Goal: Task Accomplishment & Management: Complete application form

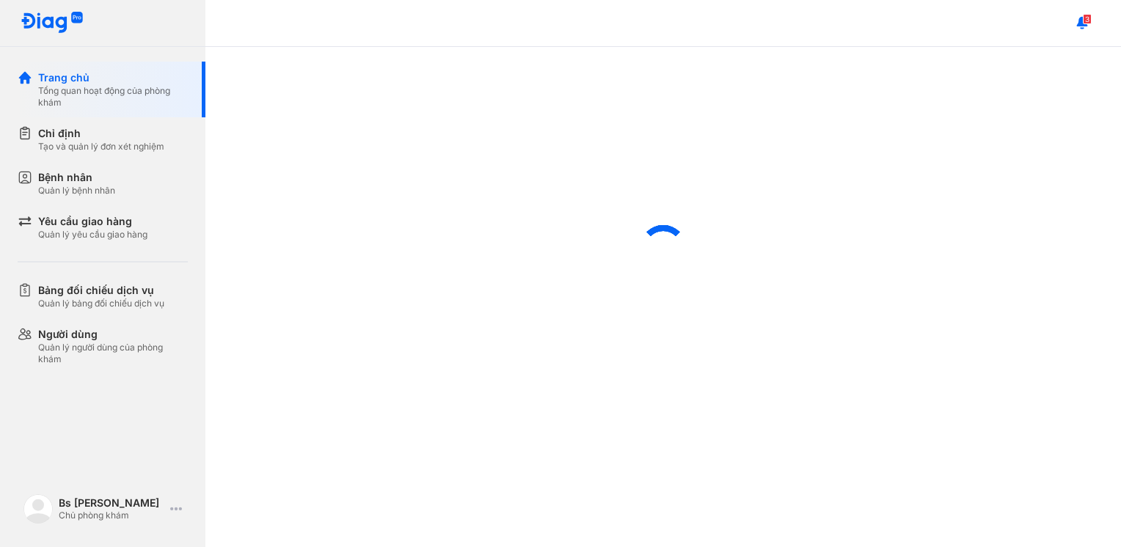
scroll to position [453, 0]
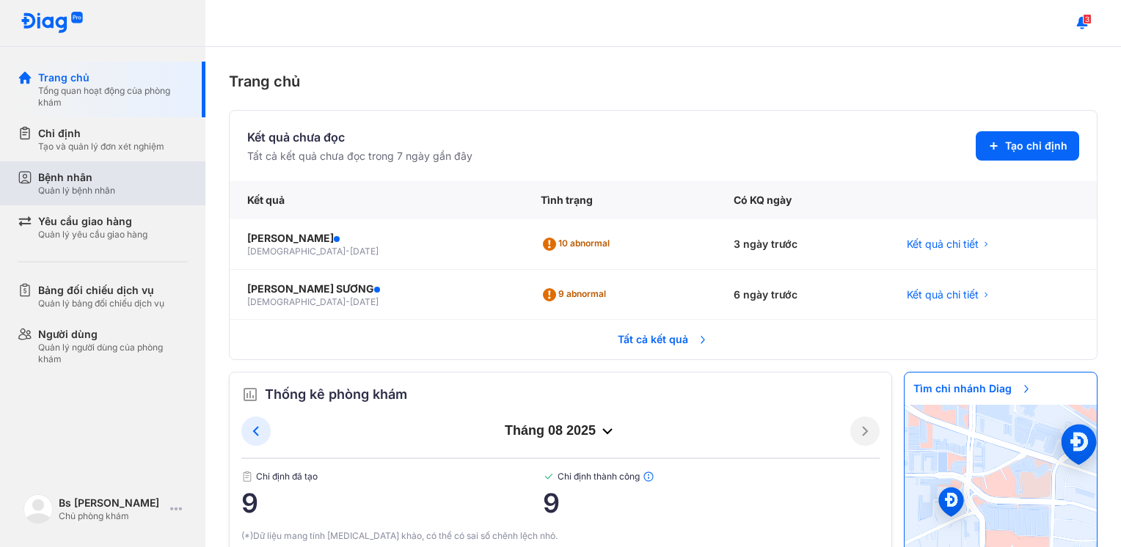
click at [73, 194] on div "Quản lý bệnh nhân" at bounding box center [76, 191] width 77 height 12
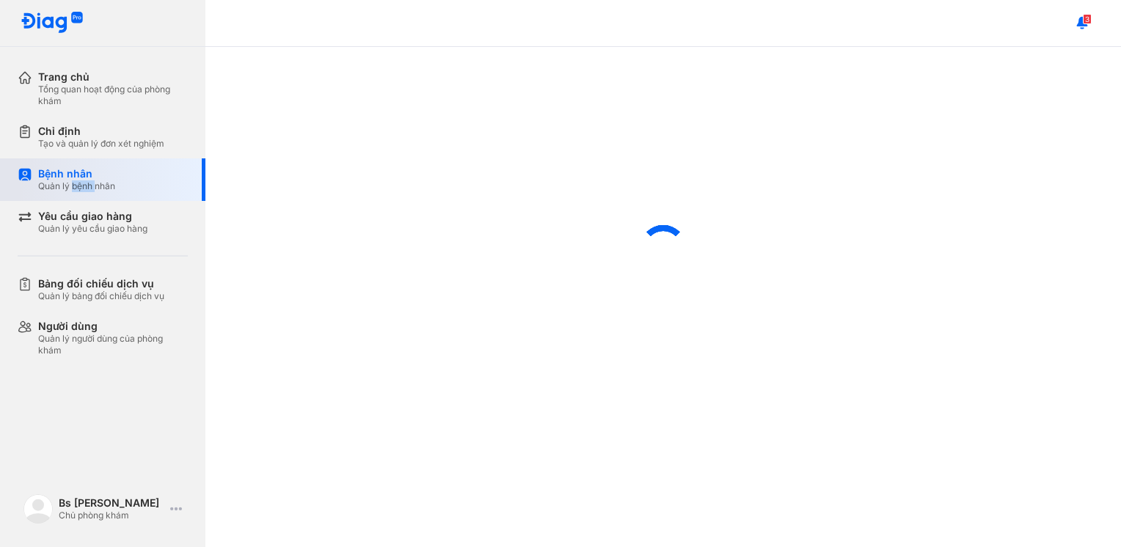
type textarea "****"
click at [73, 192] on div "Quản lý bệnh nhân" at bounding box center [76, 186] width 77 height 12
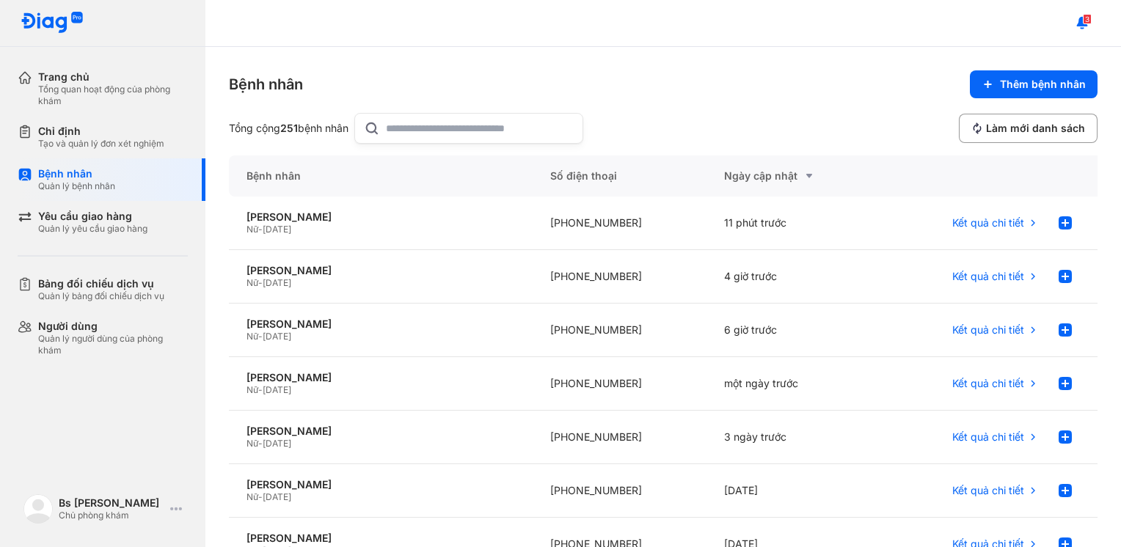
drag, startPoint x: 342, startPoint y: 214, endPoint x: 668, endPoint y: 21, distance: 378.5
click at [668, 21] on div "3" at bounding box center [662, 23] width 915 height 47
click at [85, 128] on div "Chỉ định" at bounding box center [101, 131] width 126 height 13
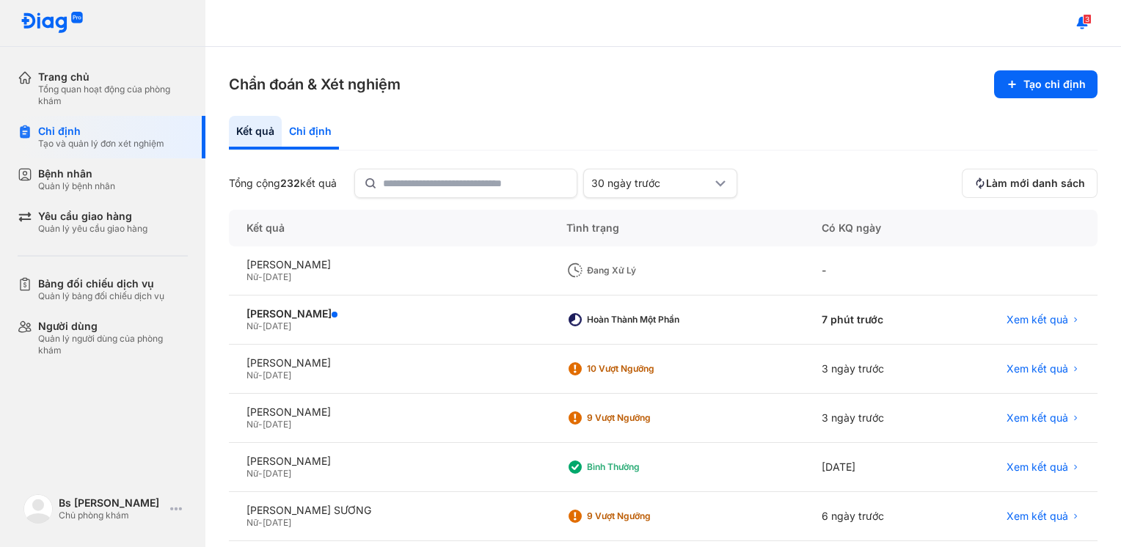
click at [308, 125] on div "Chỉ định" at bounding box center [310, 133] width 57 height 34
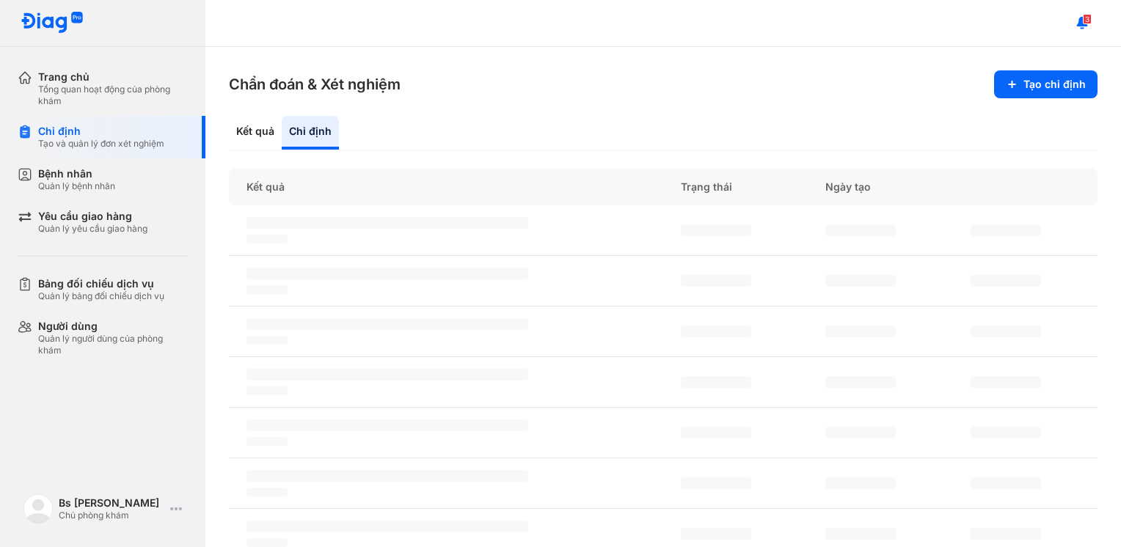
click at [308, 125] on div "Chỉ định" at bounding box center [310, 133] width 57 height 34
click at [259, 125] on div "Kết quả" at bounding box center [255, 133] width 53 height 34
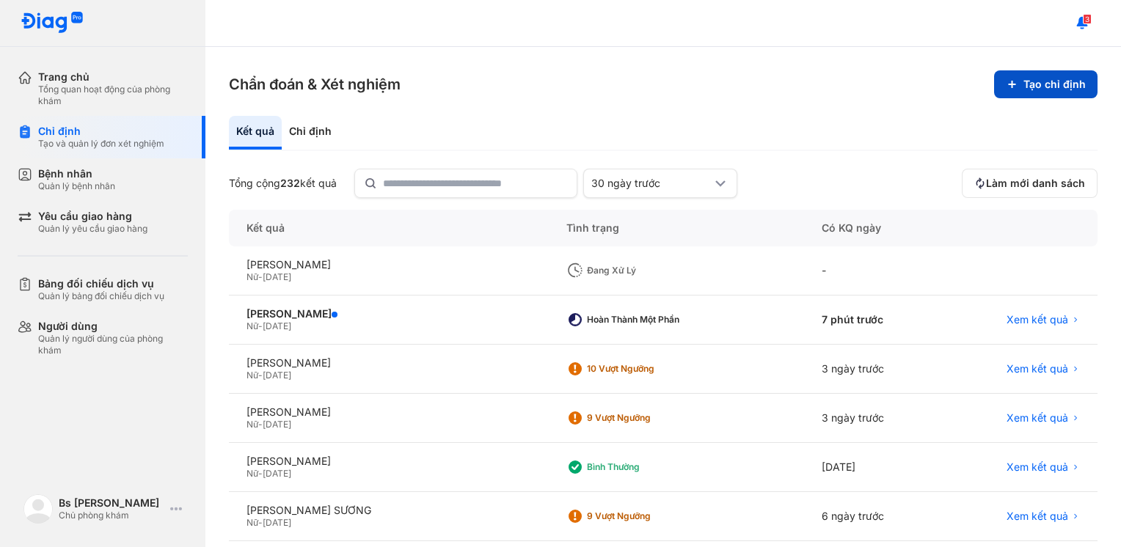
click at [1036, 78] on button "Tạo chỉ định" at bounding box center [1045, 84] width 103 height 28
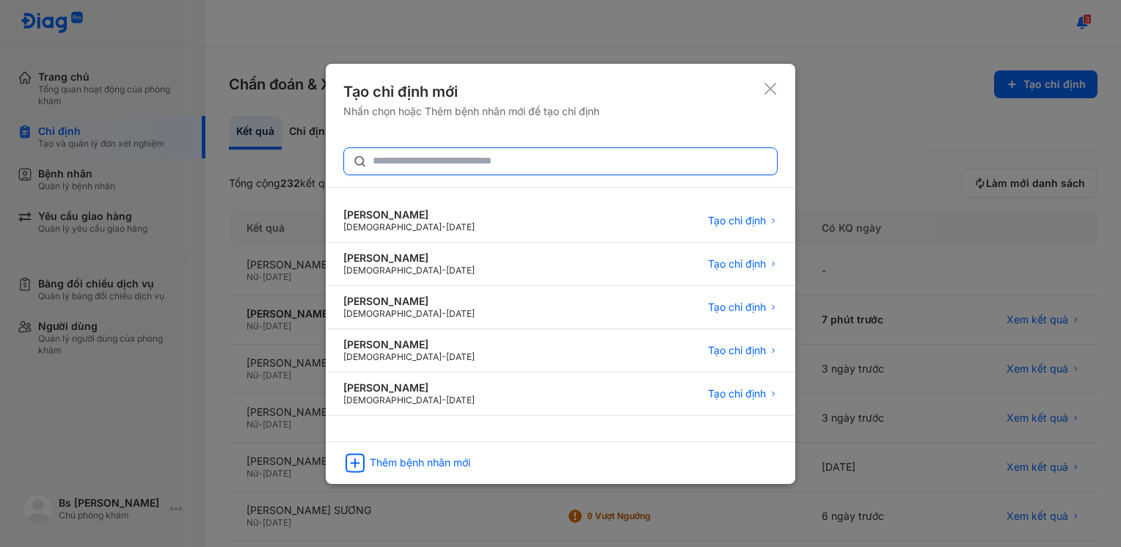
click at [490, 164] on input "text" at bounding box center [570, 161] width 395 height 26
click at [405, 158] on input "text" at bounding box center [570, 161] width 394 height 26
click at [439, 158] on input "text" at bounding box center [570, 161] width 394 height 26
paste input "**********"
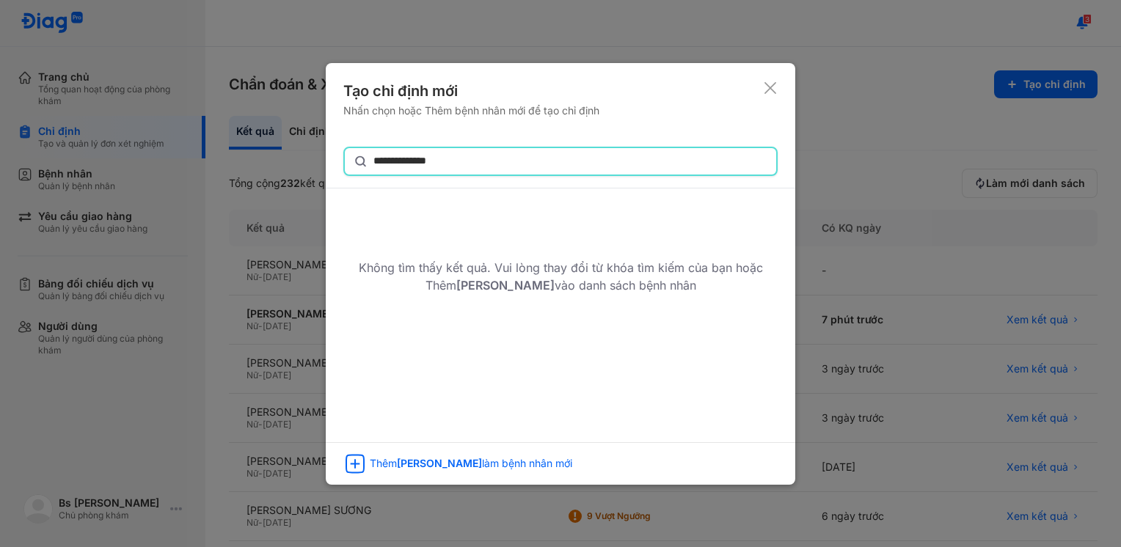
click at [512, 155] on input "**********" at bounding box center [570, 161] width 394 height 26
type input "**********"
click at [769, 89] on icon at bounding box center [770, 87] width 15 height 15
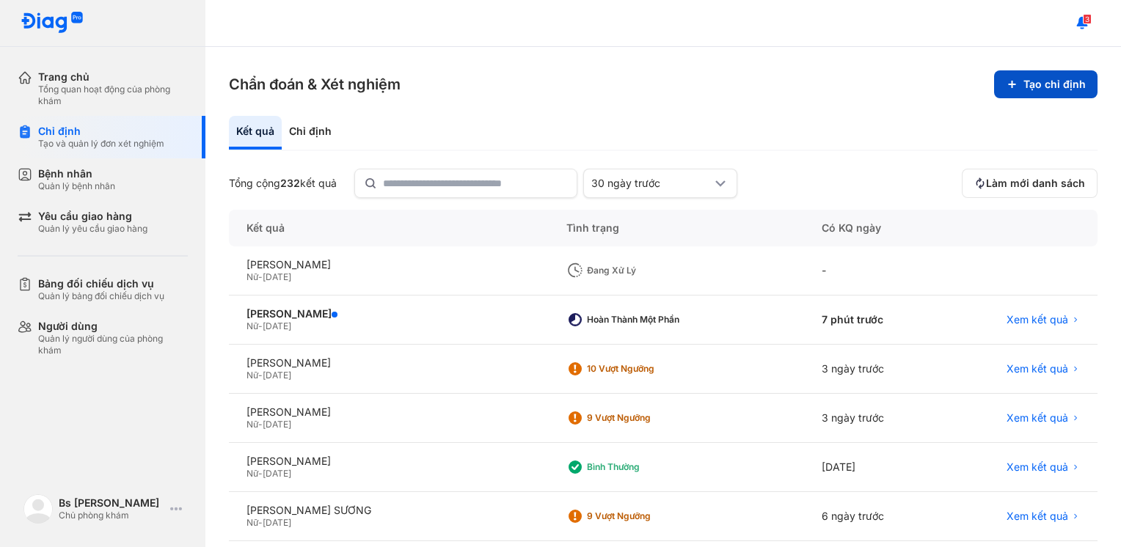
click at [1009, 81] on button "Tạo chỉ định" at bounding box center [1045, 84] width 103 height 28
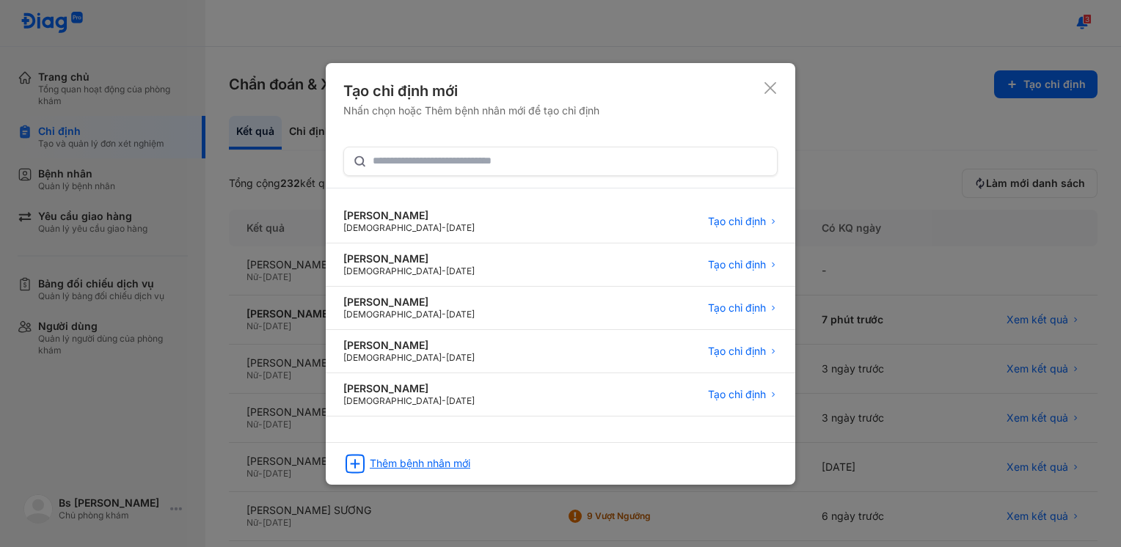
click at [450, 459] on div "Thêm bệnh nhân mới" at bounding box center [420, 463] width 100 height 13
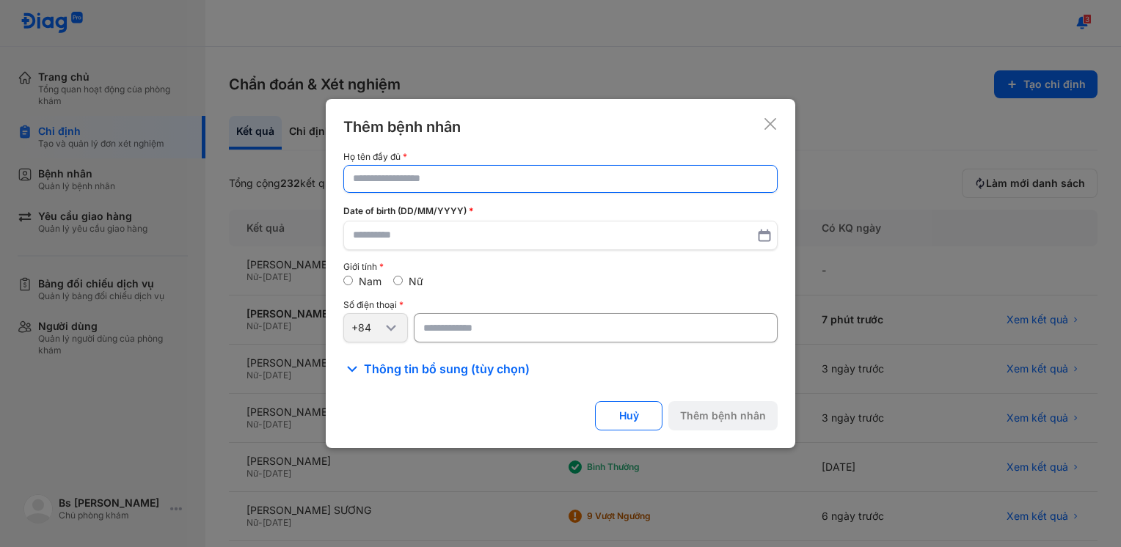
click at [370, 188] on input "text" at bounding box center [560, 179] width 415 height 26
paste input "**********"
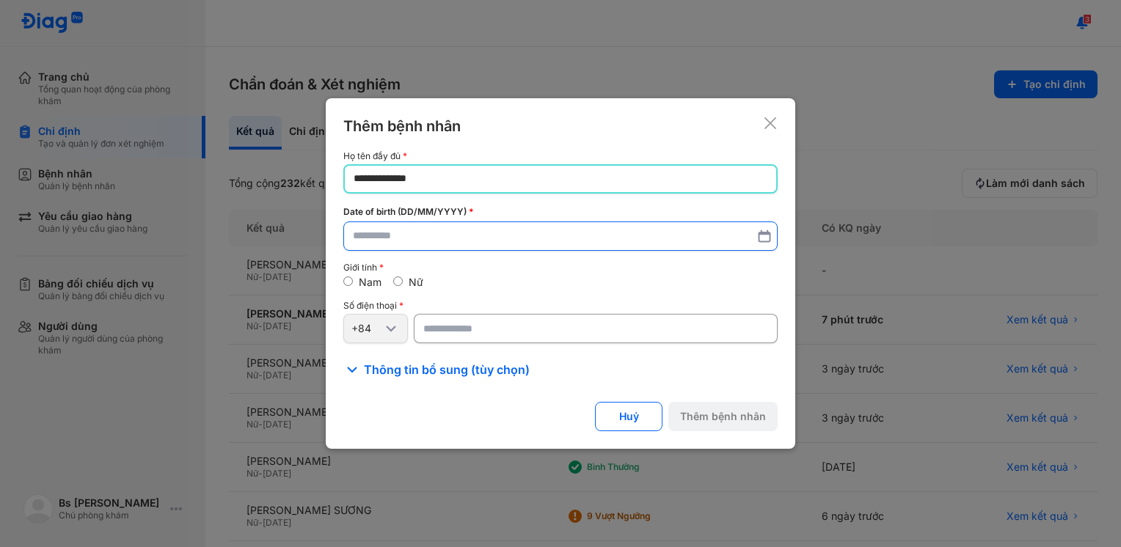
type input "**********"
click at [400, 242] on input "text" at bounding box center [560, 237] width 415 height 26
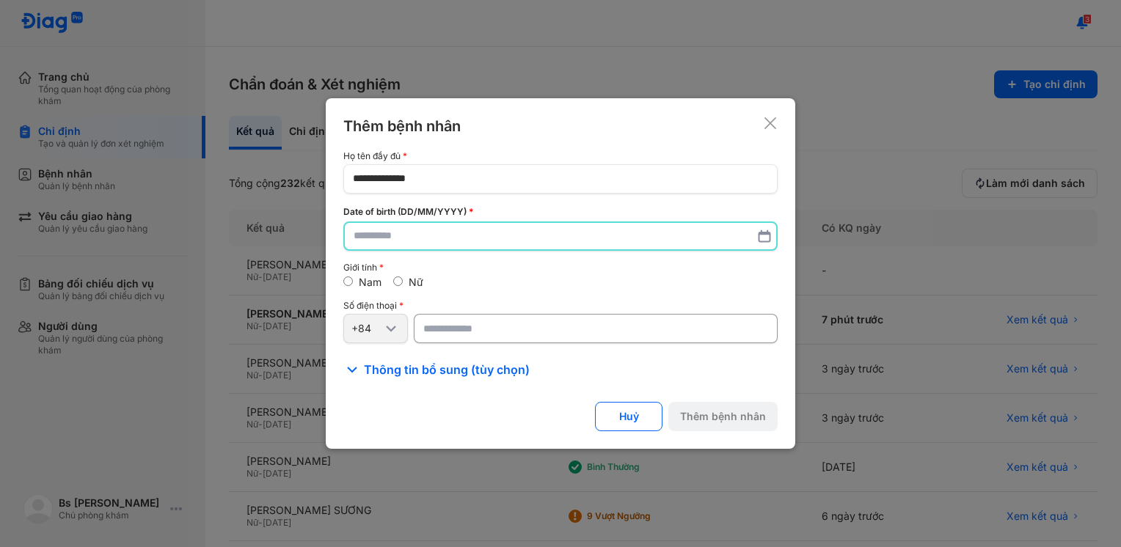
click at [531, 242] on input "text" at bounding box center [560, 236] width 414 height 26
paste input "**********"
type input "**********"
click at [405, 280] on div "Nữ" at bounding box center [408, 282] width 30 height 13
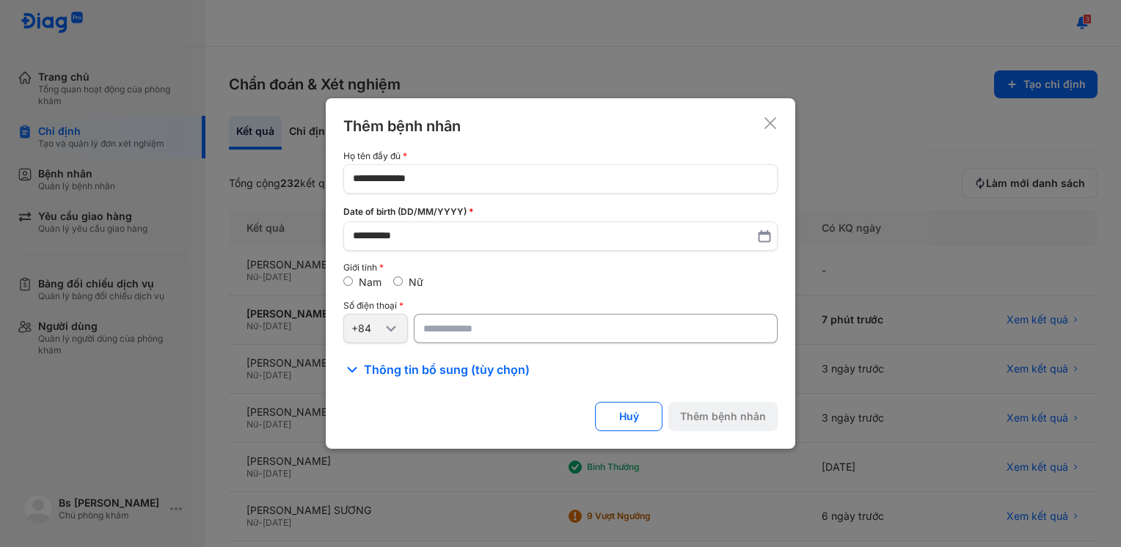
click at [406, 280] on div "Nữ" at bounding box center [408, 282] width 30 height 13
click at [494, 321] on input "number" at bounding box center [596, 328] width 364 height 29
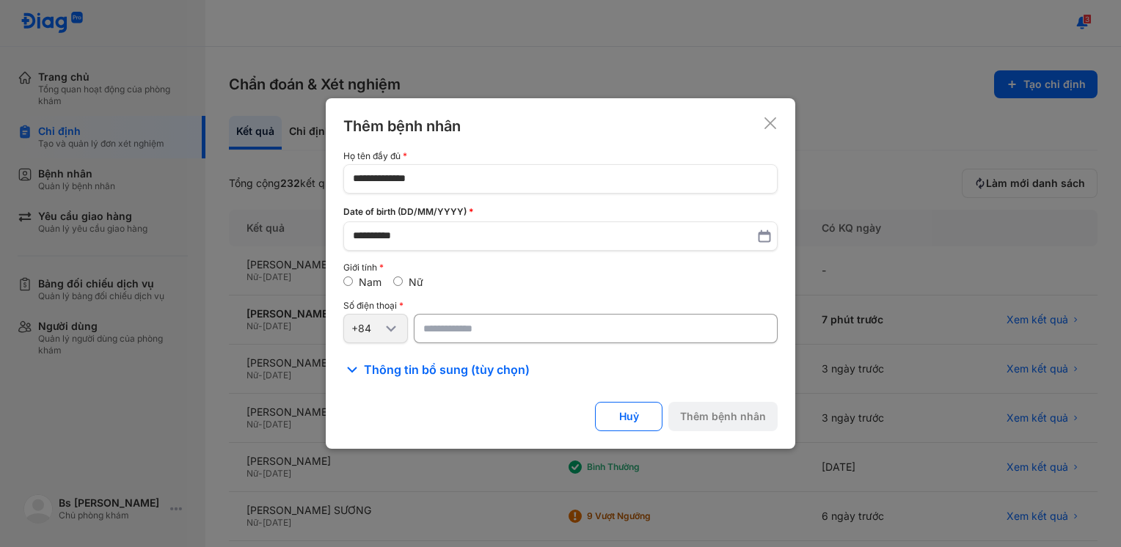
click at [494, 321] on input "number" at bounding box center [596, 328] width 364 height 29
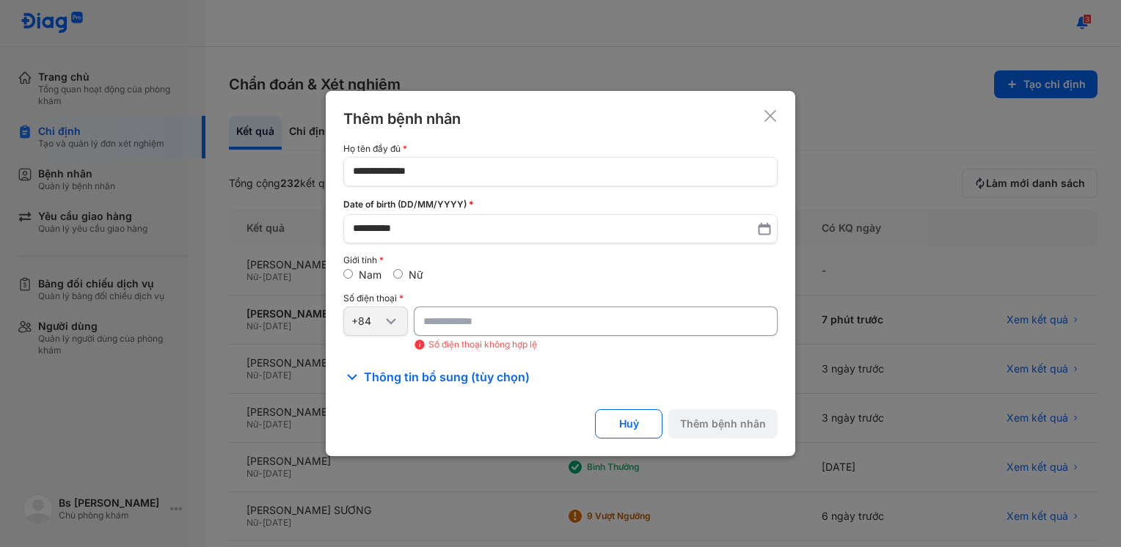
click at [437, 326] on input "*" at bounding box center [596, 321] width 364 height 29
click at [437, 324] on input "*" at bounding box center [596, 321] width 364 height 29
click at [438, 324] on input "*" at bounding box center [596, 321] width 364 height 29
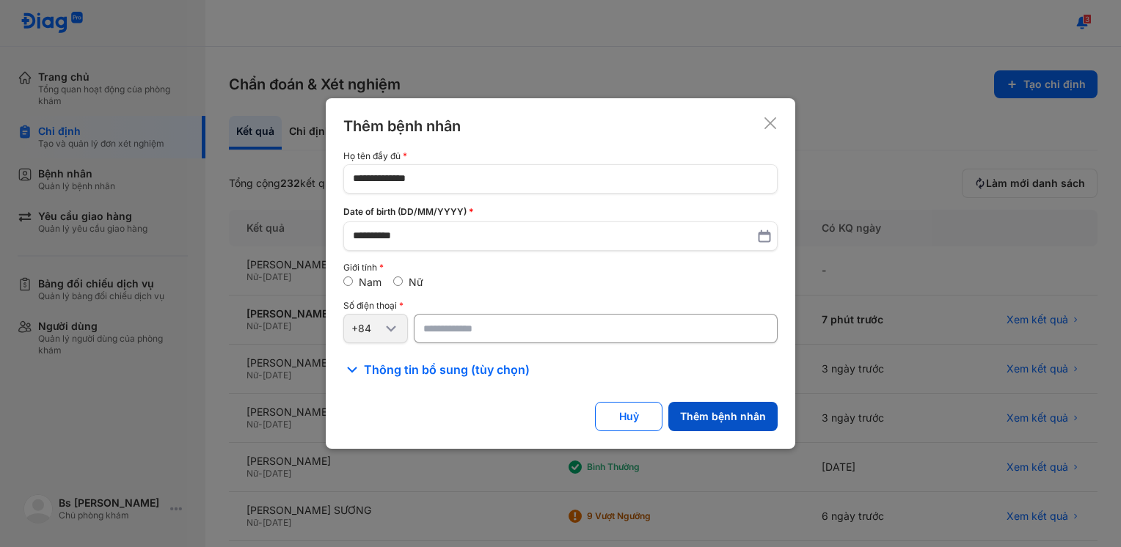
type input "**********"
click at [722, 420] on button "Thêm bệnh nhân" at bounding box center [722, 416] width 109 height 29
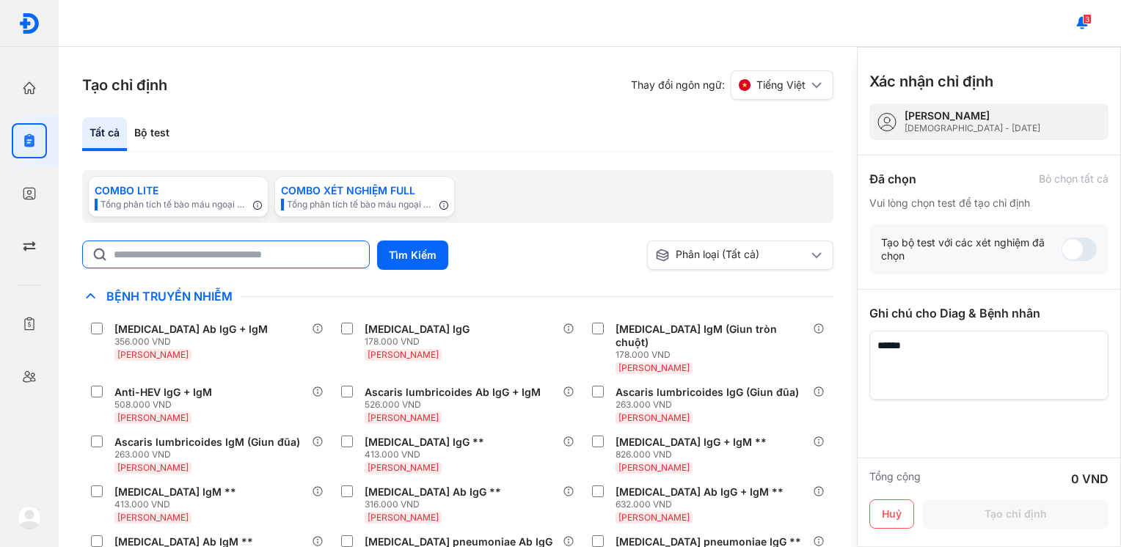
click at [271, 257] on input "text" at bounding box center [237, 254] width 246 height 26
type input "****"
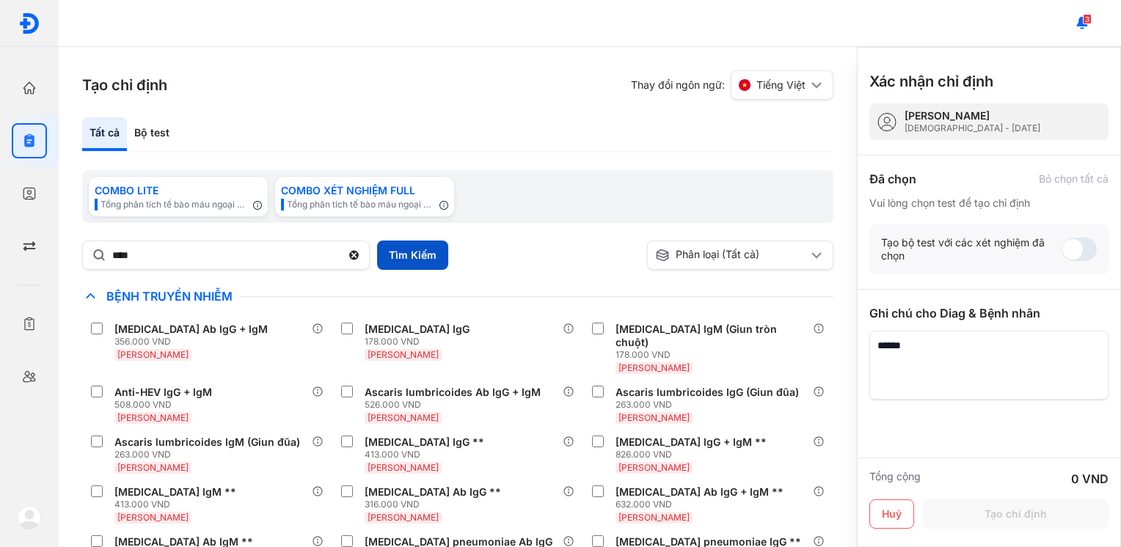
click at [419, 260] on button "Tìm Kiếm" at bounding box center [412, 255] width 71 height 29
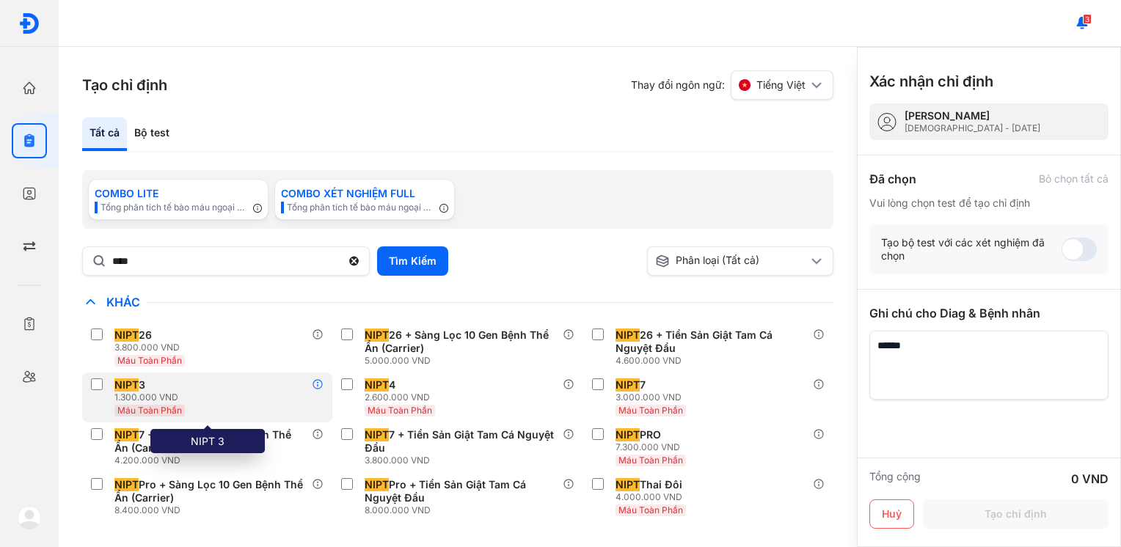
click at [318, 387] on icon at bounding box center [318, 384] width 12 height 12
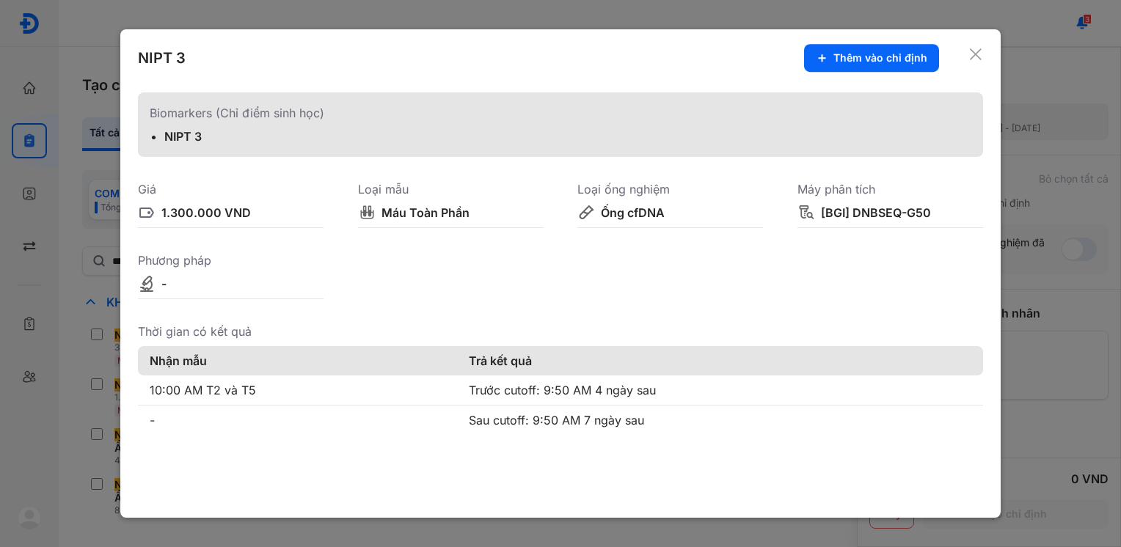
click at [980, 54] on icon at bounding box center [975, 54] width 15 height 15
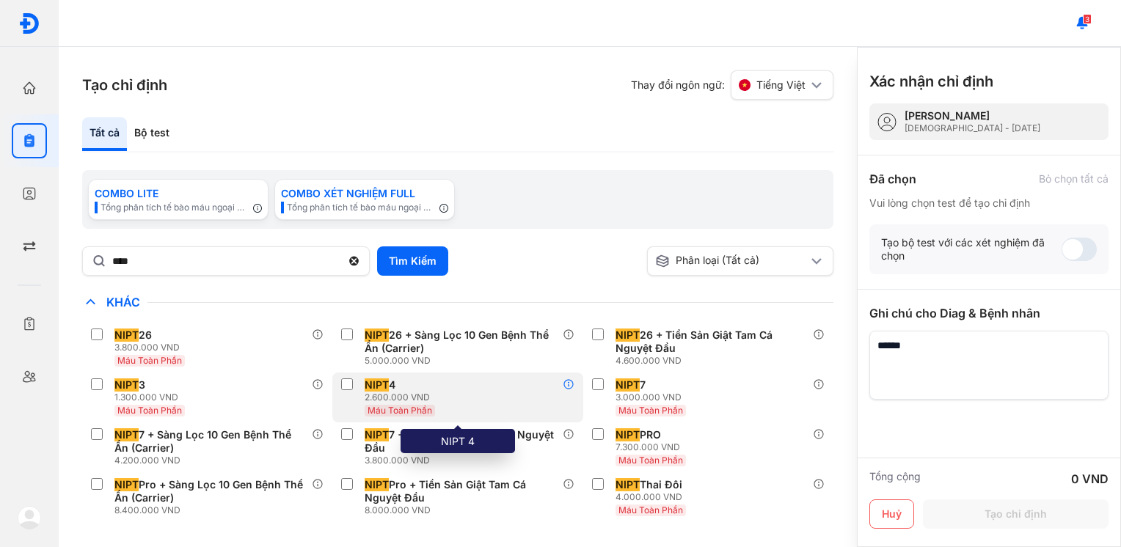
click at [568, 386] on use at bounding box center [568, 385] width 10 height 10
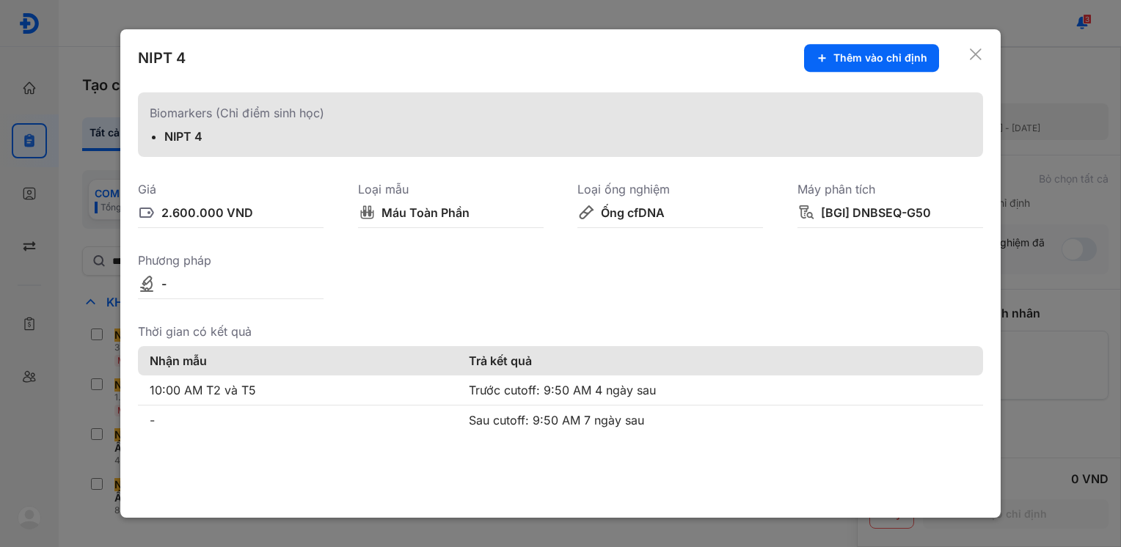
click at [975, 54] on use at bounding box center [976, 54] width 12 height 12
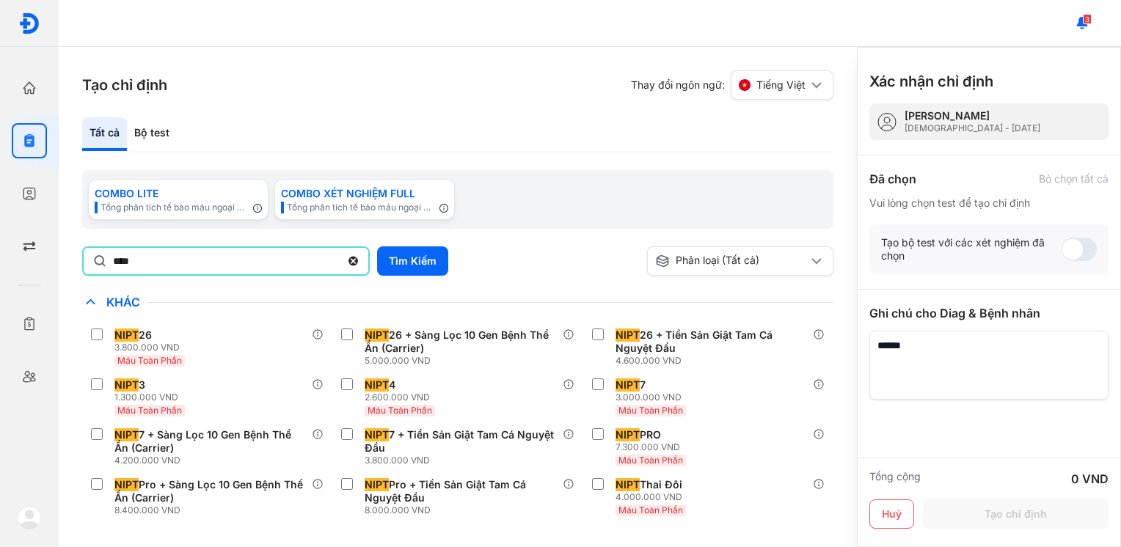
click at [161, 260] on input "****" at bounding box center [226, 261] width 227 height 26
drag, startPoint x: 353, startPoint y: 263, endPoint x: 186, endPoint y: 256, distance: 168.1
click at [352, 263] on use at bounding box center [353, 262] width 10 height 10
click at [340, 263] on input "****" at bounding box center [226, 261] width 227 height 26
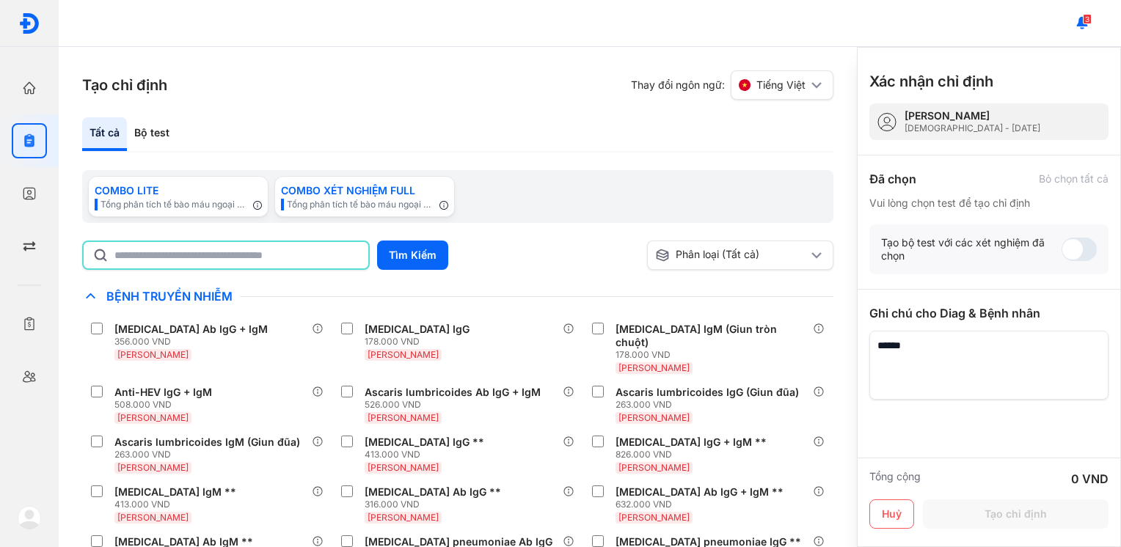
click at [165, 259] on input "text" at bounding box center [236, 255] width 245 height 26
click at [164, 131] on div "Bộ test" at bounding box center [152, 134] width 50 height 34
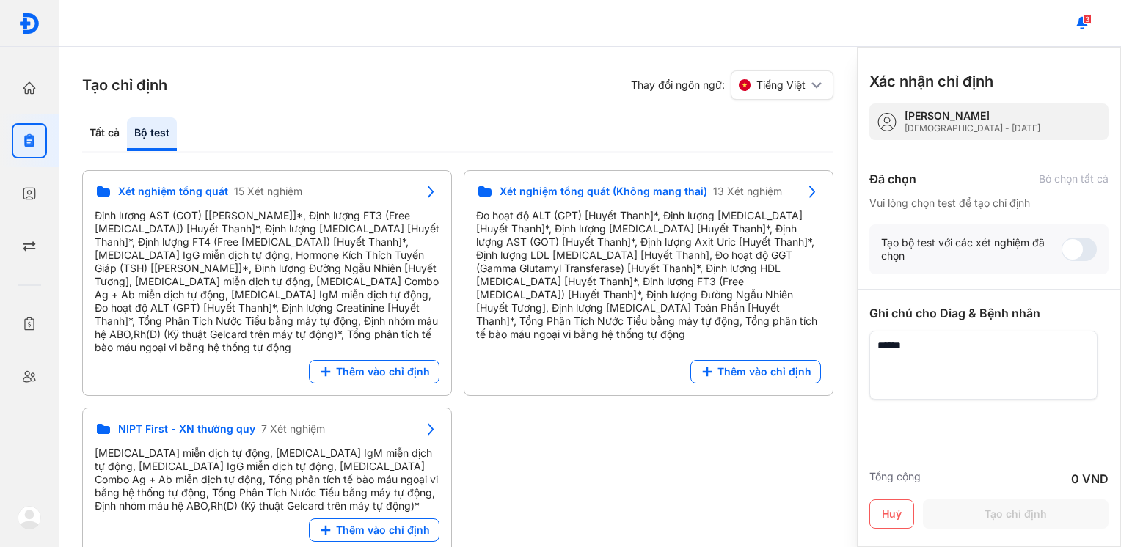
click at [937, 378] on textarea at bounding box center [983, 365] width 228 height 69
click at [362, 192] on div "Xét nghiệm tổng quát 15 Xét nghiệm" at bounding box center [255, 192] width 321 height 18
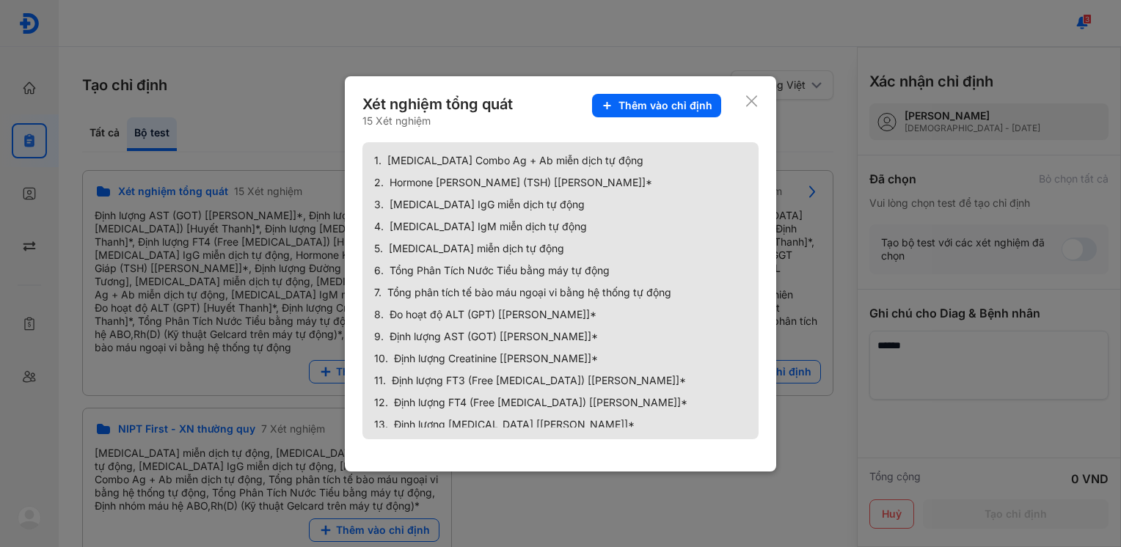
click at [760, 101] on div "Xét nghiệm tổng quát 15 Xét nghiệm Thêm vào chỉ định 1. [MEDICAL_DATA] Combo Ag…" at bounding box center [560, 273] width 431 height 395
click at [754, 102] on icon at bounding box center [751, 101] width 14 height 15
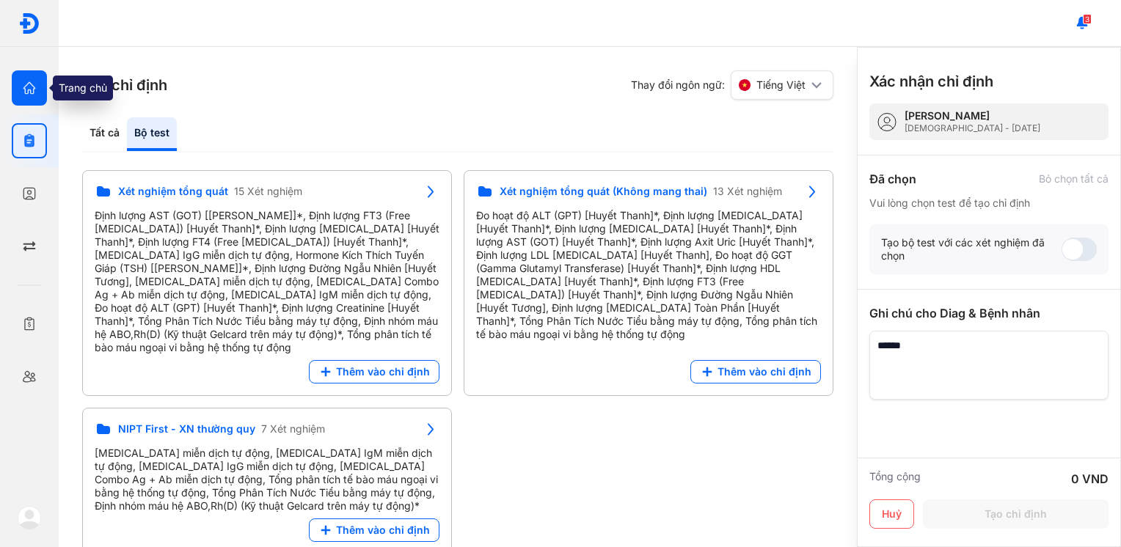
click at [26, 103] on div at bounding box center [29, 87] width 35 height 35
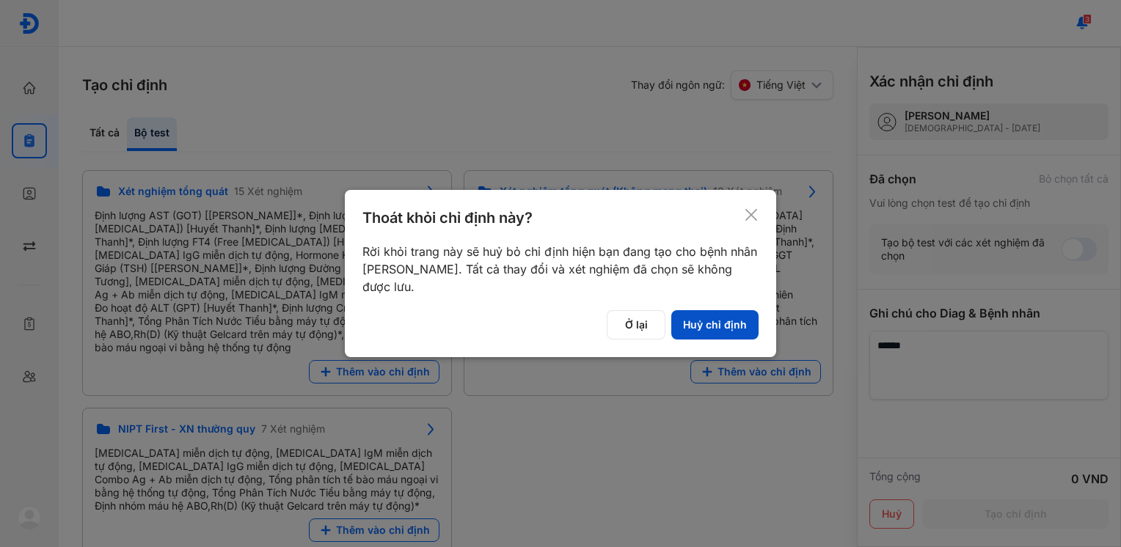
click at [710, 316] on button "Huỷ chỉ định" at bounding box center [714, 324] width 87 height 29
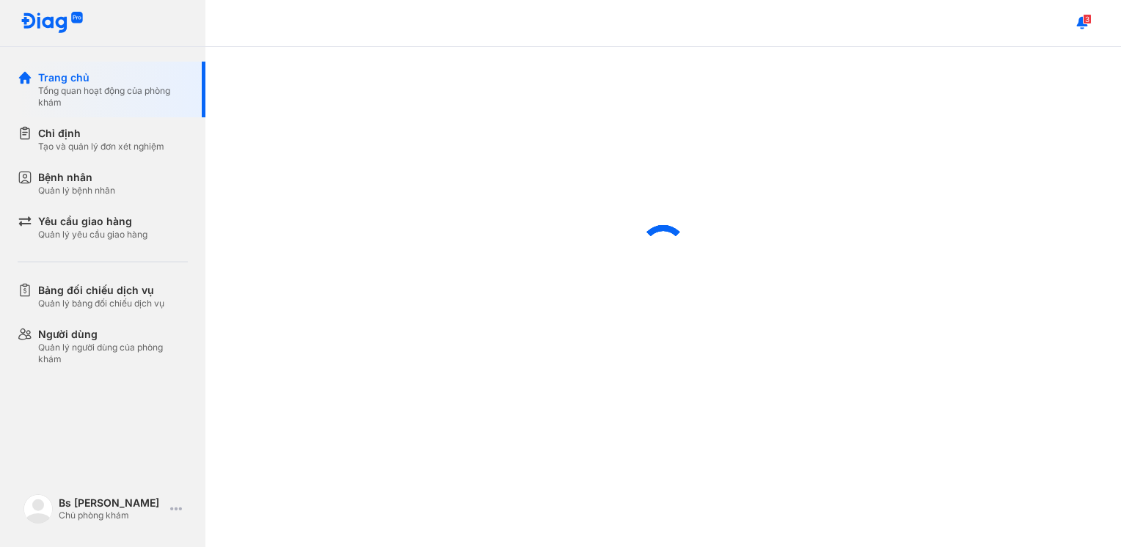
scroll to position [453, 0]
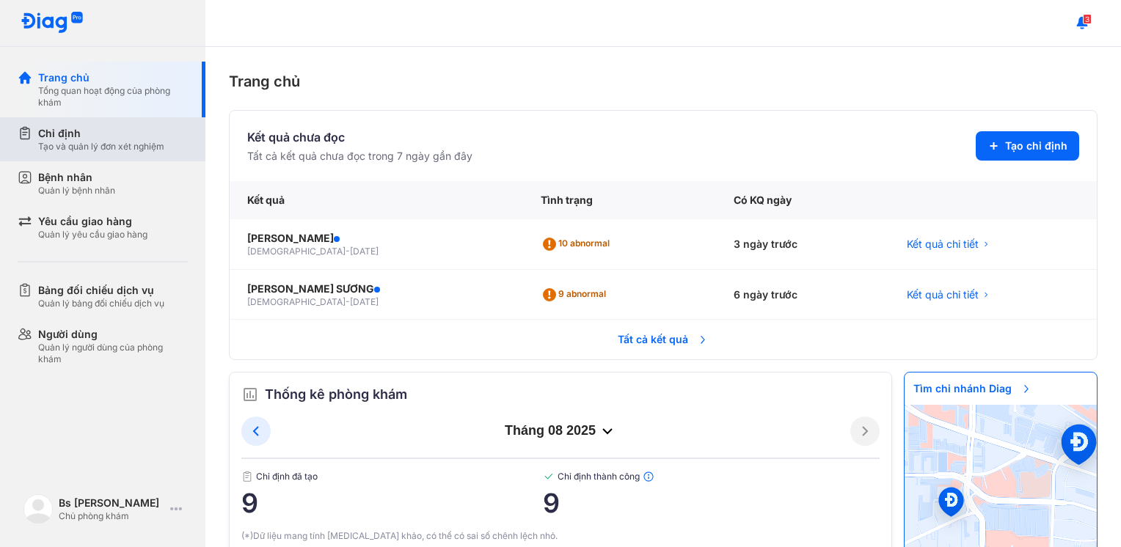
click at [95, 131] on div "Chỉ định" at bounding box center [101, 133] width 126 height 15
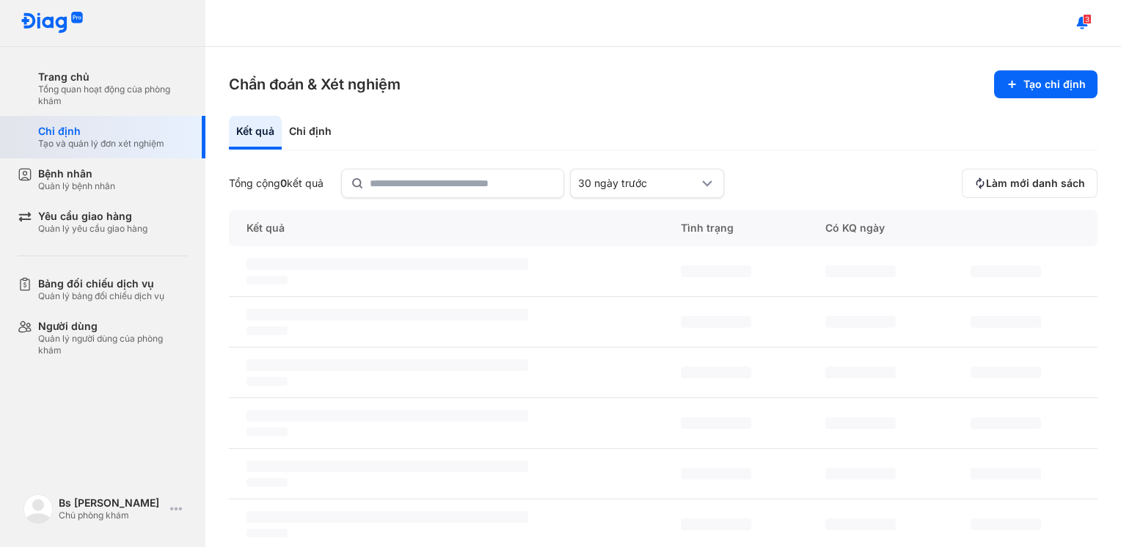
scroll to position [466, 0]
click at [95, 131] on div "Chỉ định" at bounding box center [101, 131] width 126 height 13
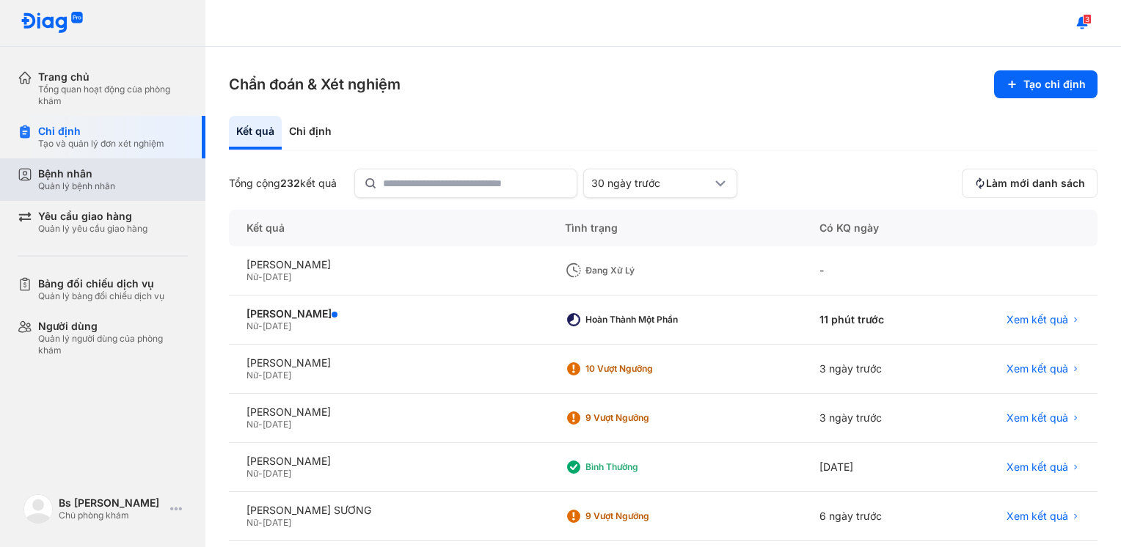
click at [87, 174] on div "Bệnh nhân" at bounding box center [76, 173] width 77 height 13
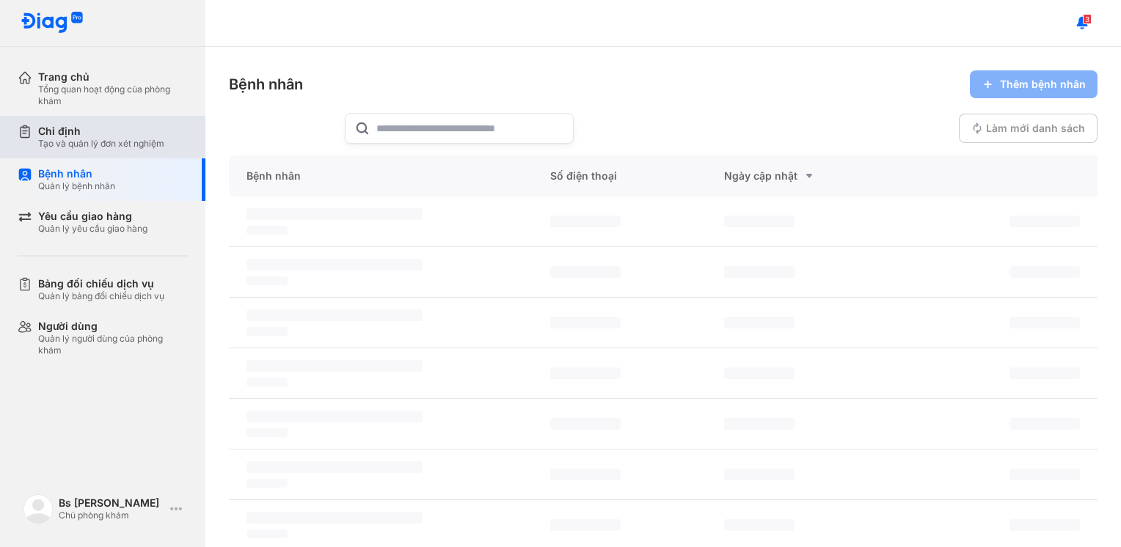
click at [79, 132] on div "Chỉ định" at bounding box center [101, 131] width 126 height 13
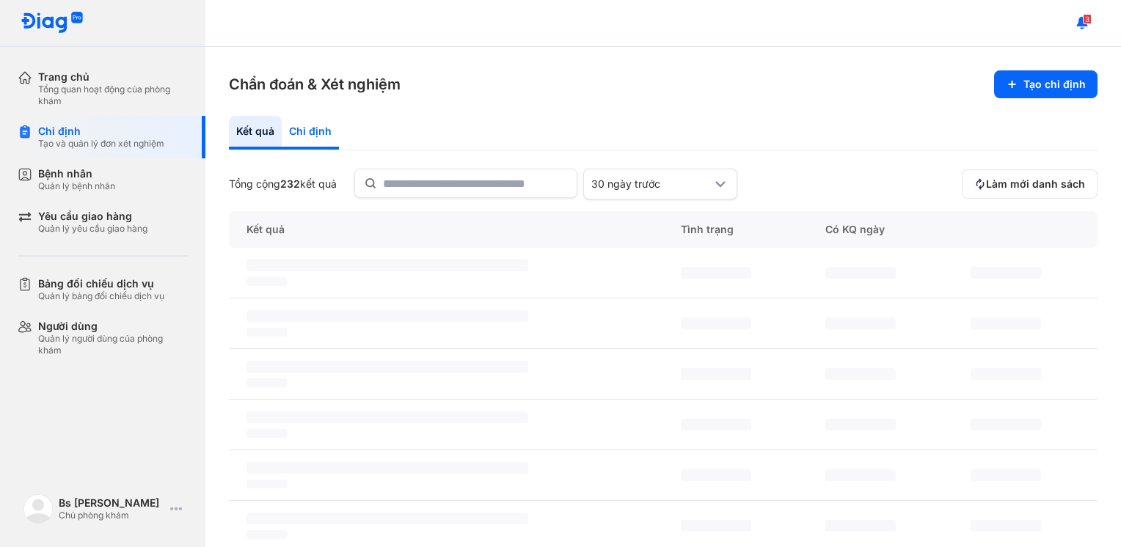
click at [328, 131] on div "Chỉ định" at bounding box center [310, 133] width 57 height 34
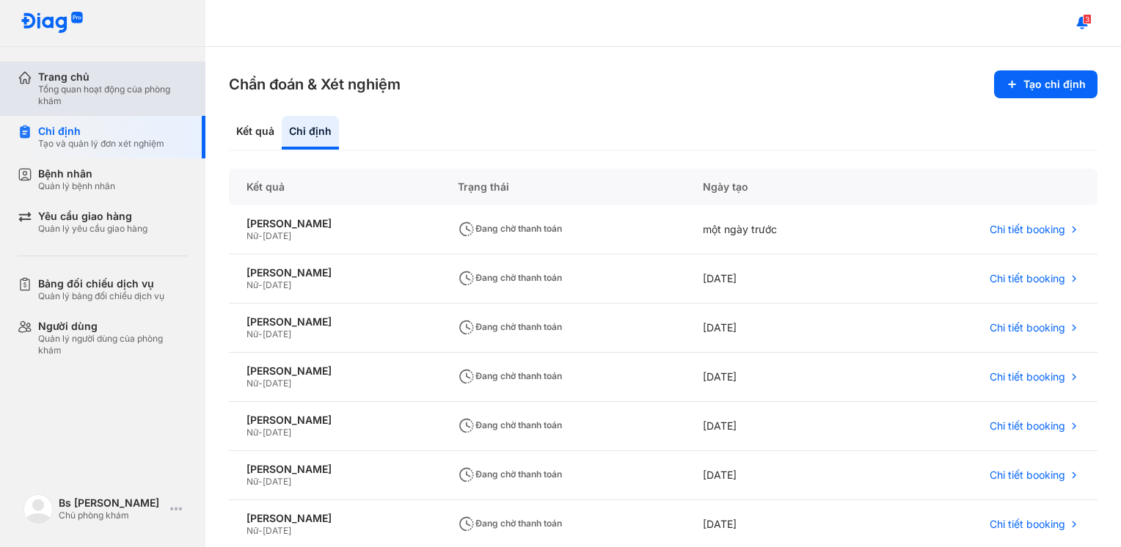
click at [87, 99] on div "Tổng quan hoạt động của phòng khám" at bounding box center [113, 95] width 150 height 23
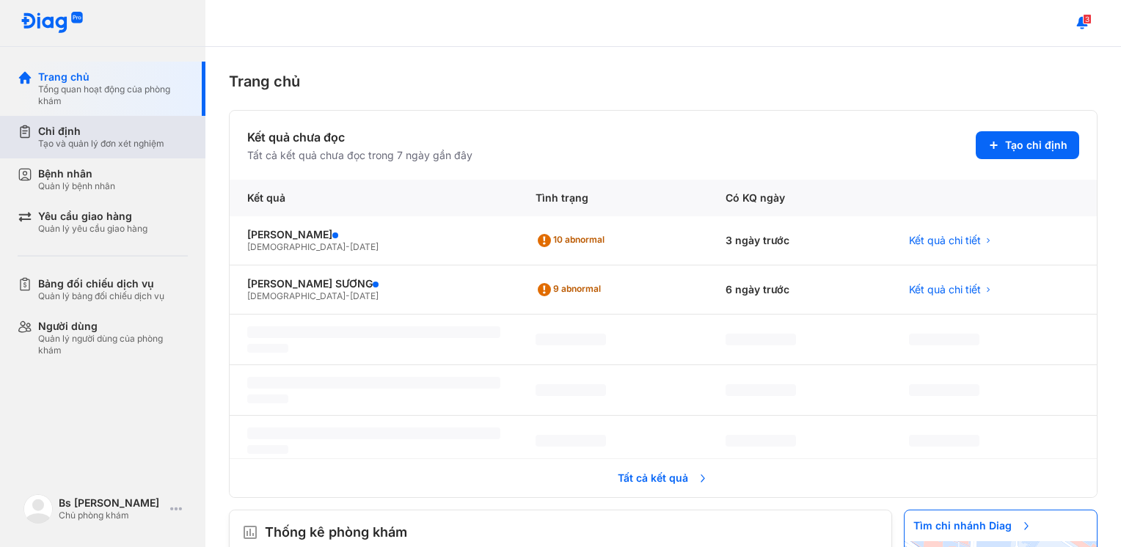
click at [120, 141] on div "Tạo và quản lý đơn xét nghiệm" at bounding box center [101, 144] width 126 height 12
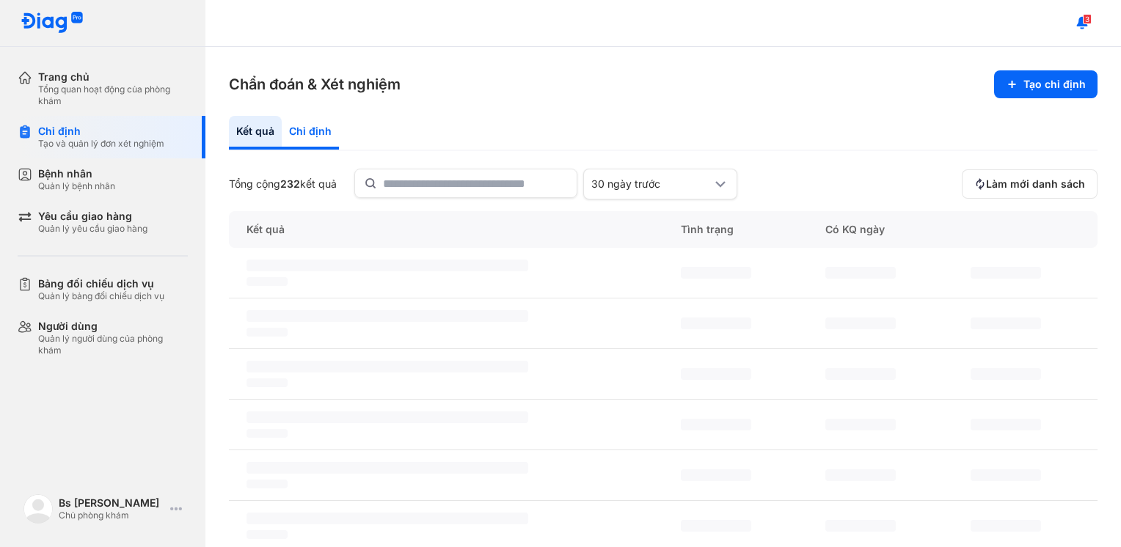
click at [312, 136] on div "Chỉ định" at bounding box center [310, 133] width 57 height 34
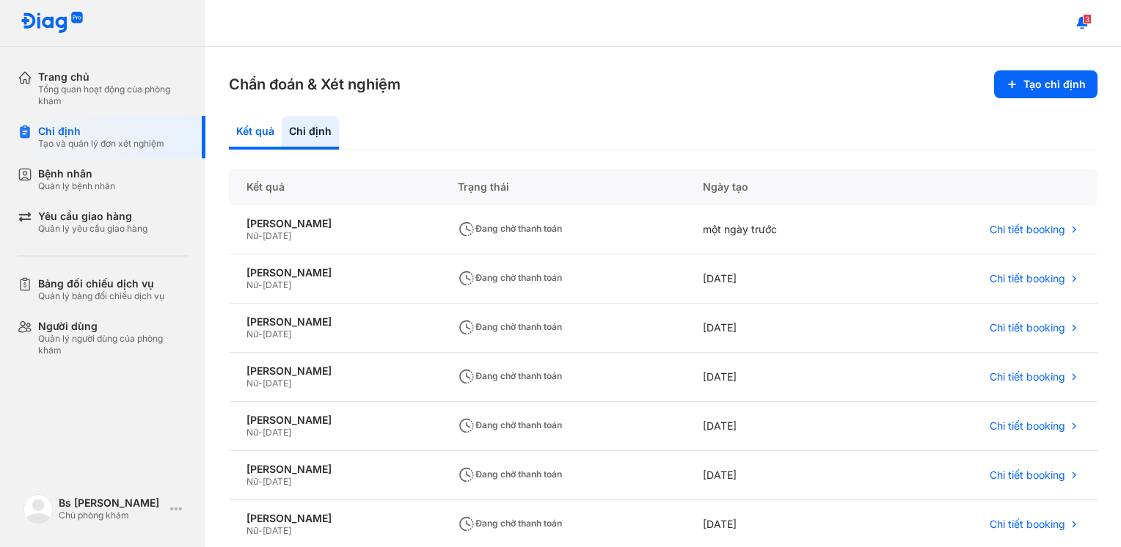
click at [255, 135] on div "Kết quả" at bounding box center [255, 133] width 53 height 34
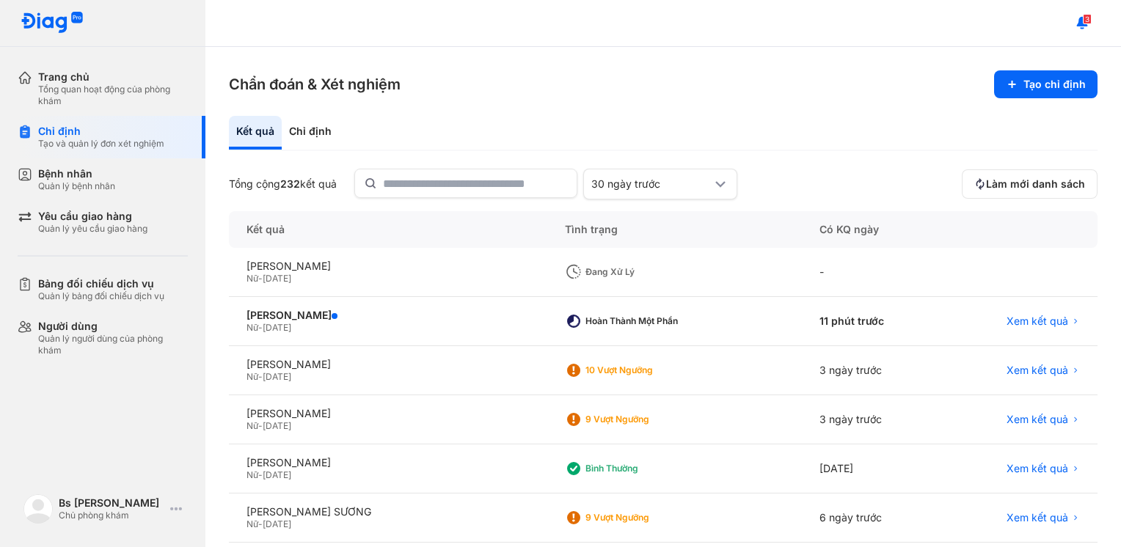
click at [82, 420] on div "Trang chủ Tổng quan hoạt động của phòng khám Chỉ định Tạo và quản lý đơn xét ng…" at bounding box center [102, 273] width 205 height 547
click at [481, 34] on div "3" at bounding box center [662, 23] width 915 height 47
